Goal: Consume media (video, audio)

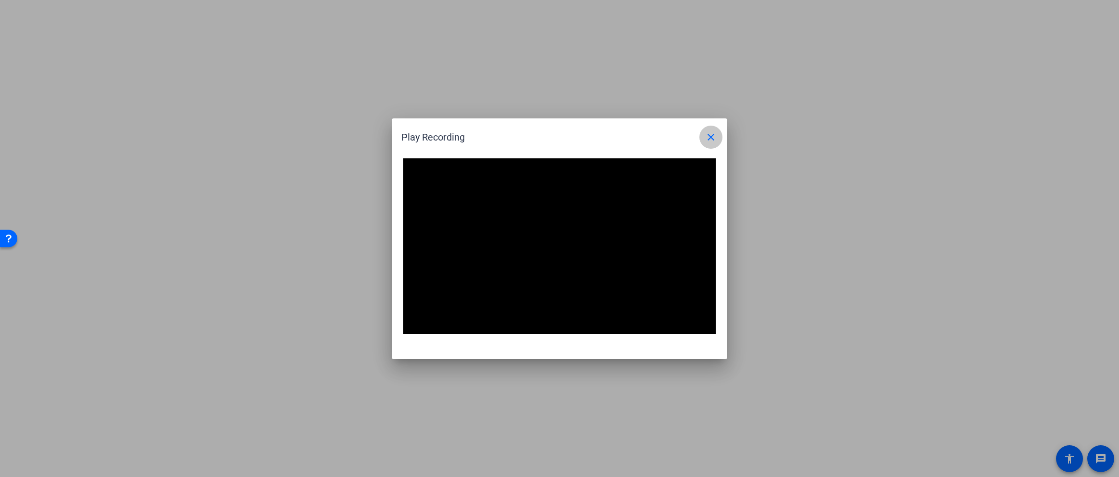
click at [0, 0] on mat-icon "close" at bounding box center [0, 0] width 0 height 0
